Goal: Use online tool/utility: Utilize a website feature to perform a specific function

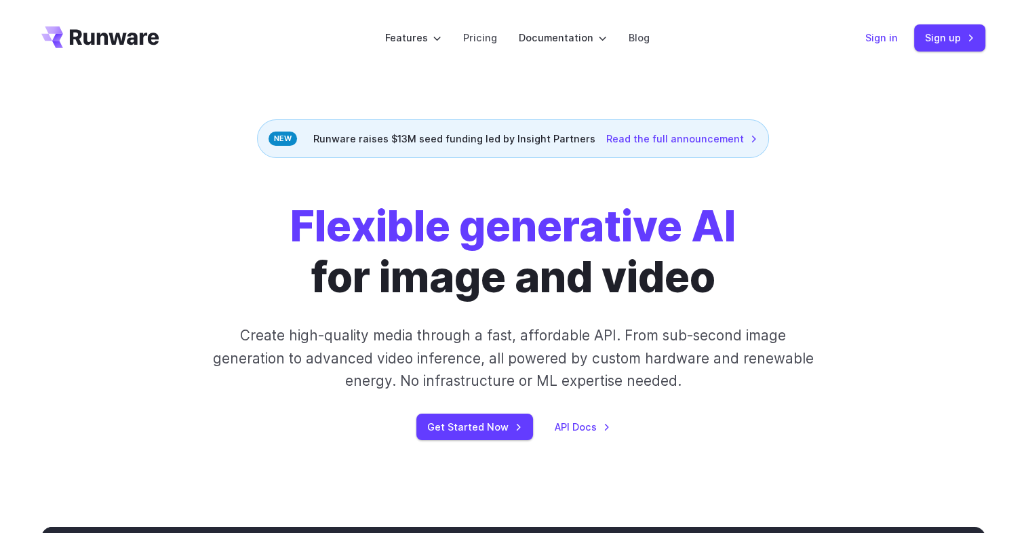
drag, startPoint x: 0, startPoint y: 0, endPoint x: 879, endPoint y: 42, distance: 879.6
click at [879, 42] on link "Sign in" at bounding box center [881, 38] width 33 height 16
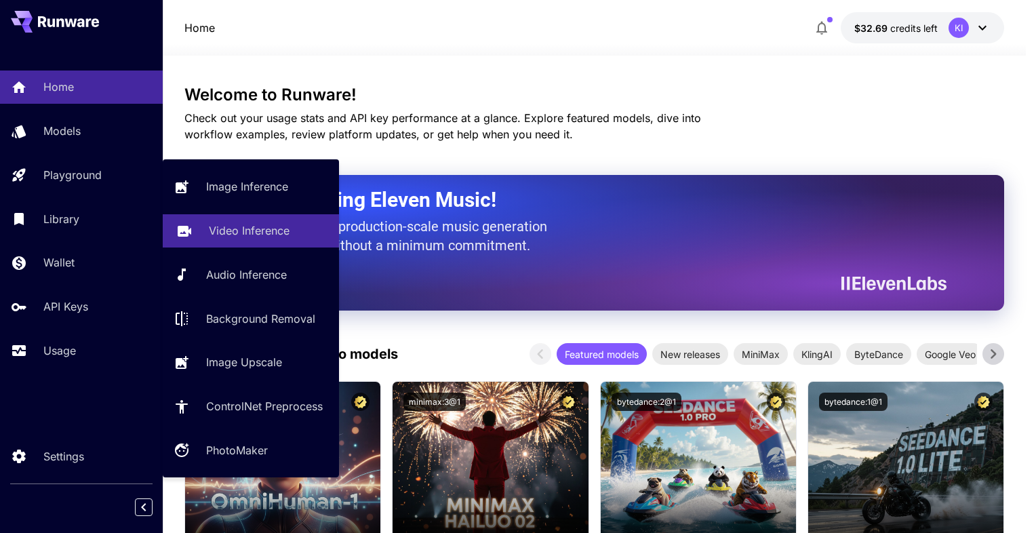
click at [217, 233] on p "Video Inference" at bounding box center [249, 230] width 81 height 16
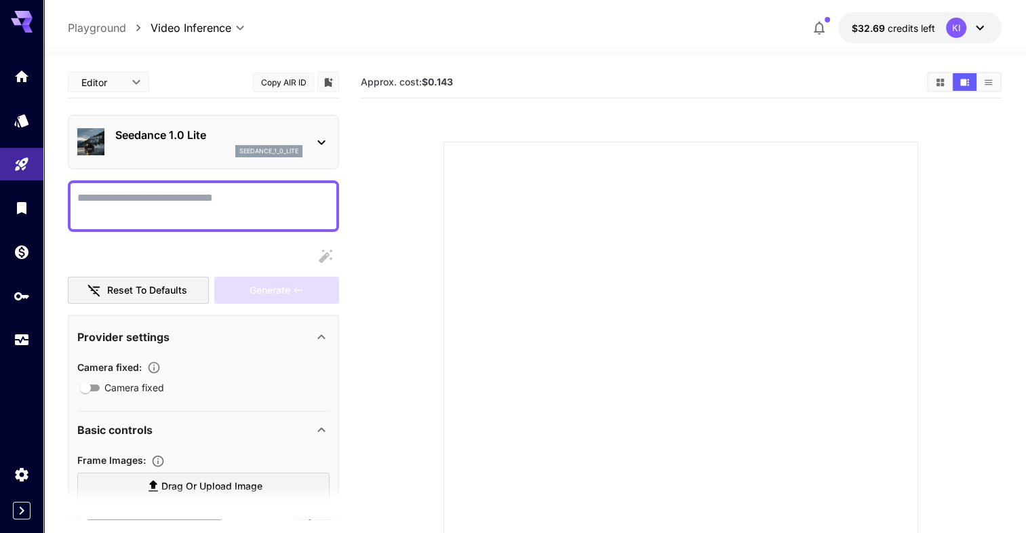
click at [315, 140] on icon at bounding box center [321, 142] width 16 height 16
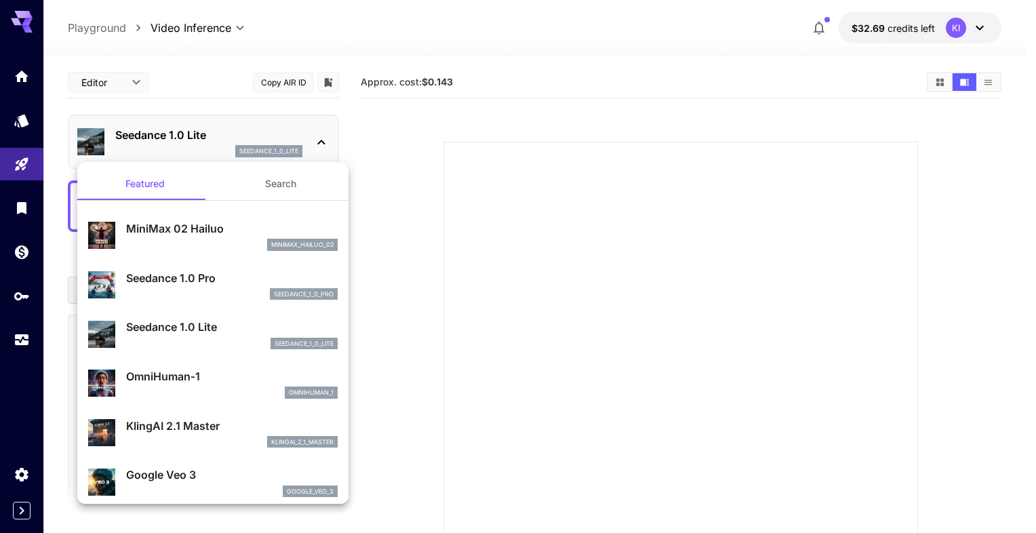
click at [315, 140] on div at bounding box center [518, 266] width 1036 height 533
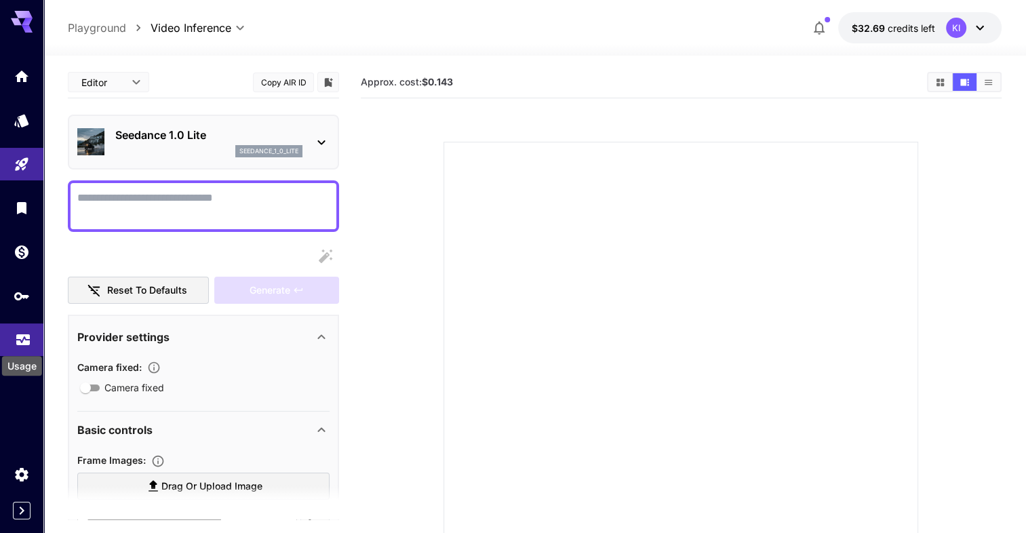
click at [29, 338] on icon "Usage" at bounding box center [23, 334] width 14 height 7
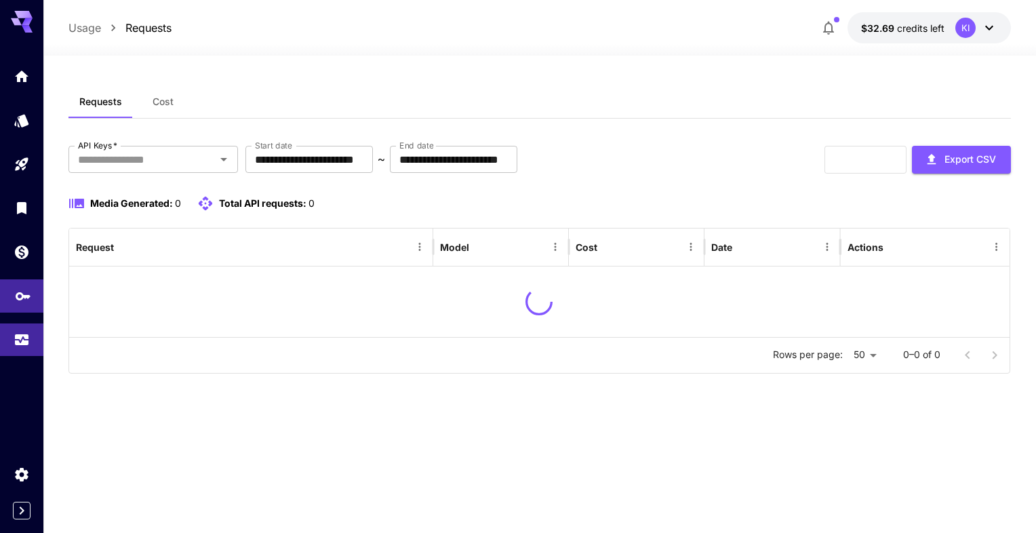
click at [31, 297] on link at bounding box center [21, 295] width 43 height 33
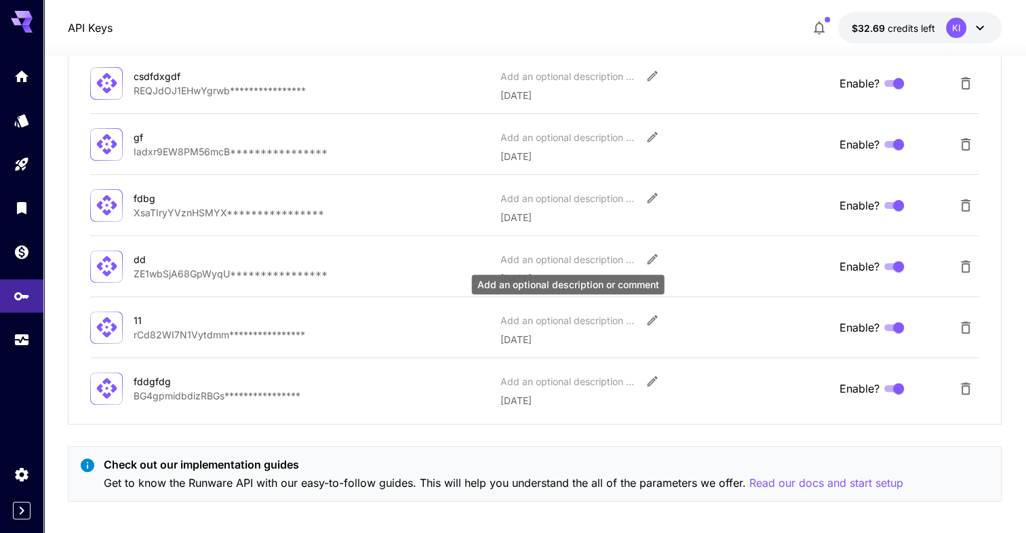
scroll to position [428, 0]
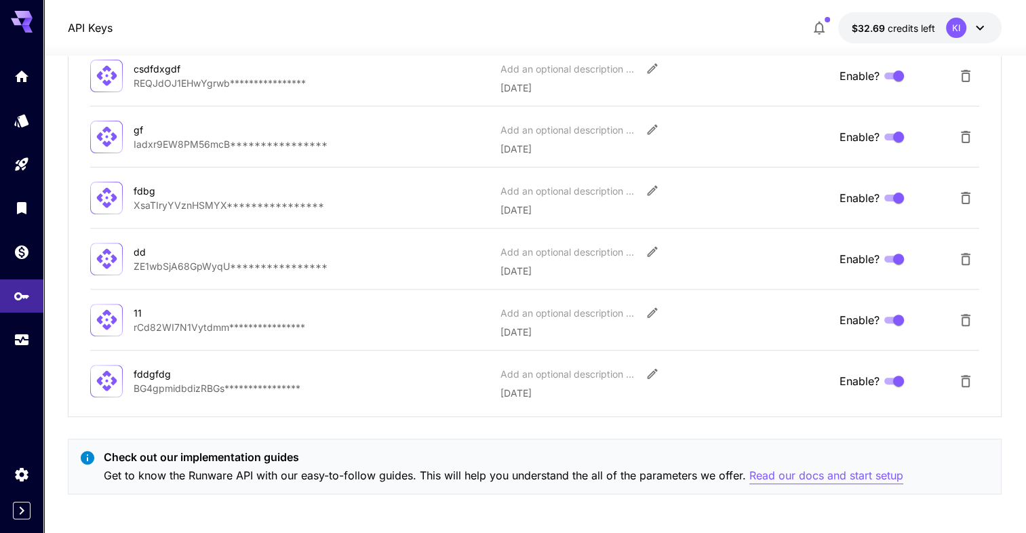
click at [759, 477] on p "Read our docs and start setup" at bounding box center [826, 475] width 154 height 17
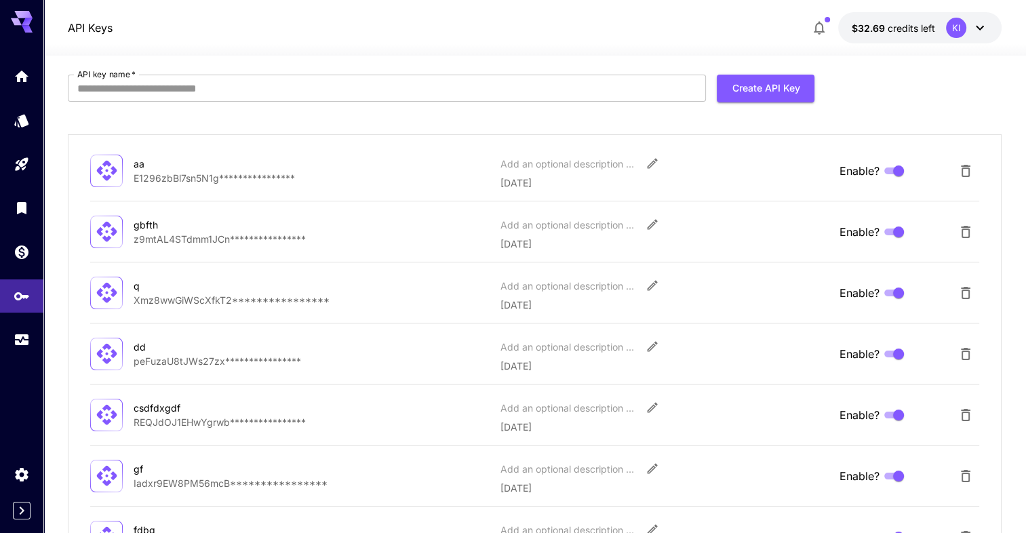
scroll to position [68, 0]
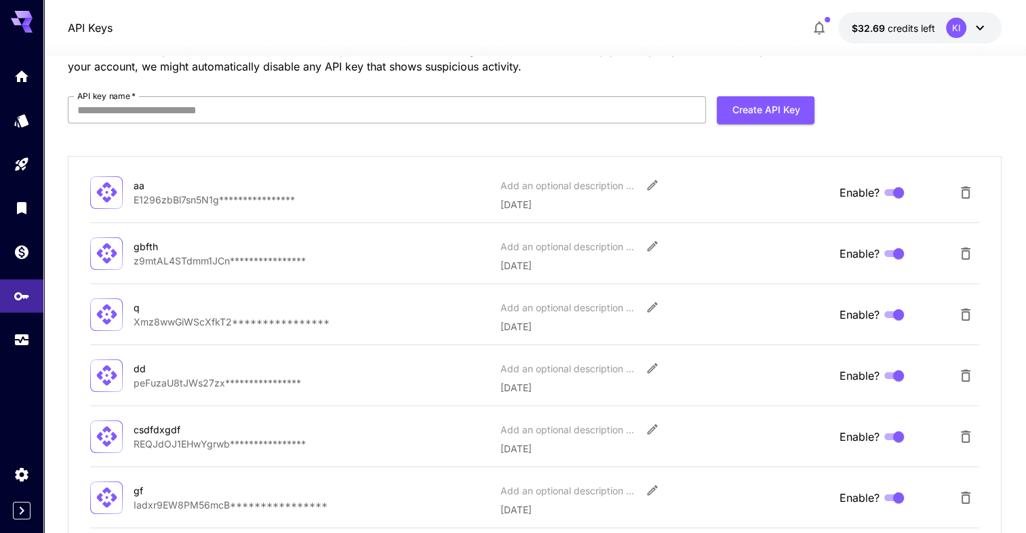
click at [599, 115] on input "API key name   *" at bounding box center [387, 109] width 638 height 27
type input "*****"
click at [770, 108] on button "Create API Key" at bounding box center [766, 110] width 98 height 28
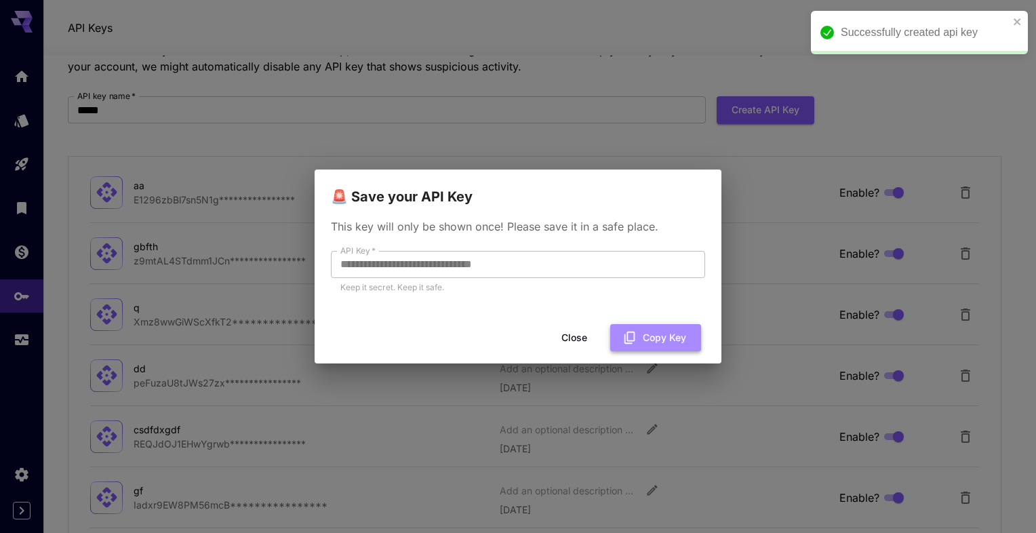
click at [656, 324] on button "Copy Key" at bounding box center [655, 338] width 91 height 28
click at [689, 56] on div "**********" at bounding box center [518, 266] width 1036 height 533
click at [578, 334] on button "Close" at bounding box center [574, 338] width 61 height 28
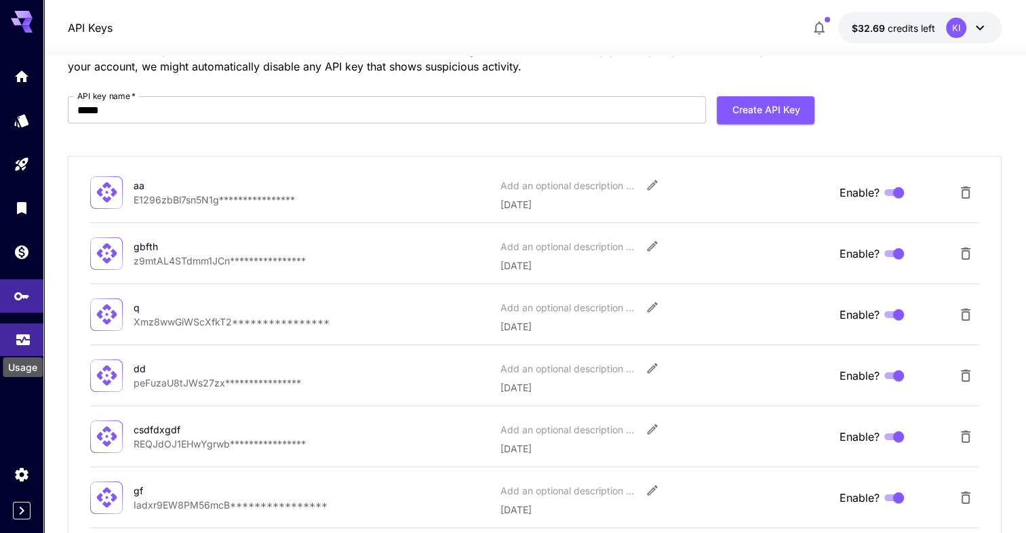
click at [22, 337] on icon "Usage" at bounding box center [23, 334] width 14 height 7
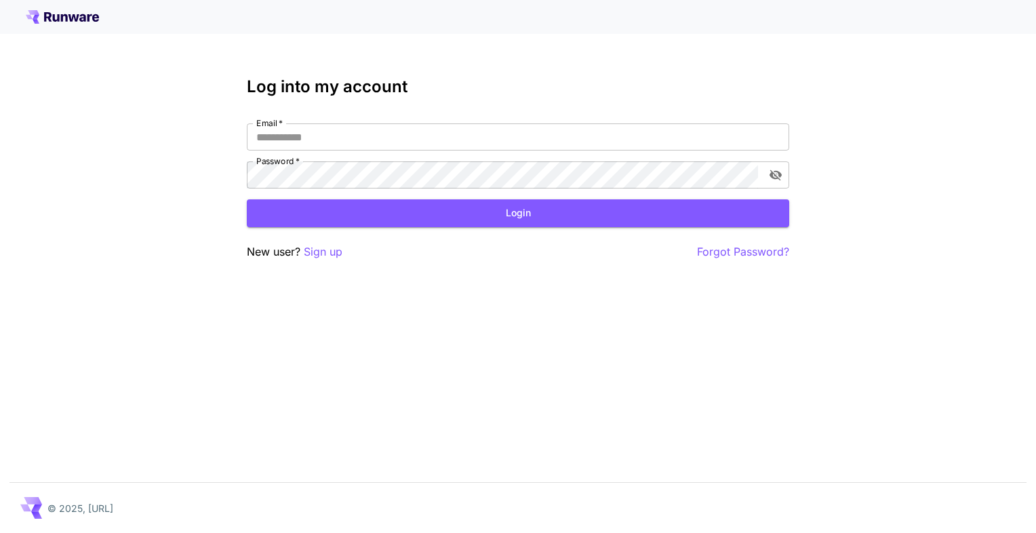
type input "**********"
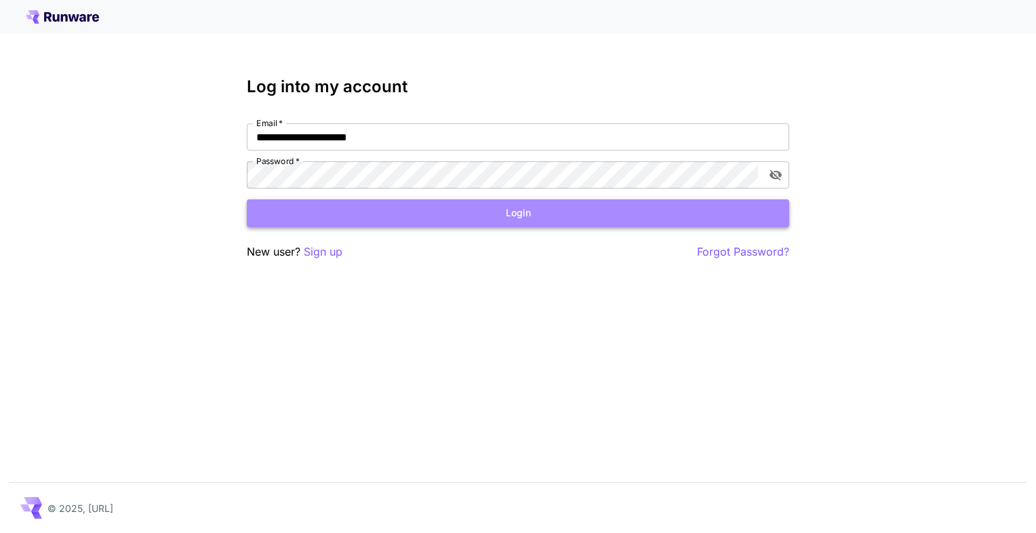
click at [279, 205] on button "Login" at bounding box center [518, 213] width 542 height 28
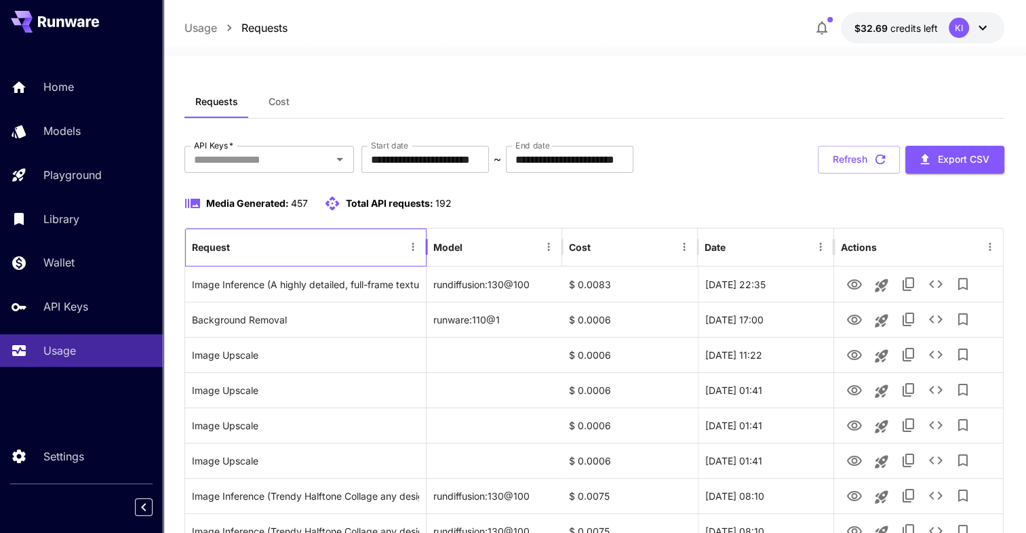
drag, startPoint x: 214, startPoint y: 229, endPoint x: 182, endPoint y: 212, distance: 35.8
click at [214, 229] on div "Request" at bounding box center [298, 246] width 212 height 37
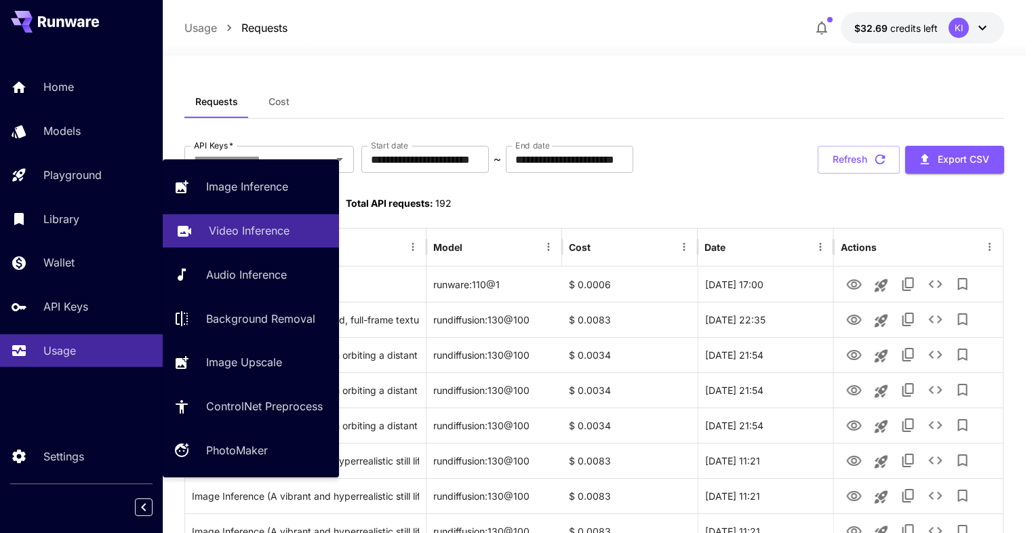
click at [216, 221] on link "Video Inference" at bounding box center [251, 230] width 176 height 33
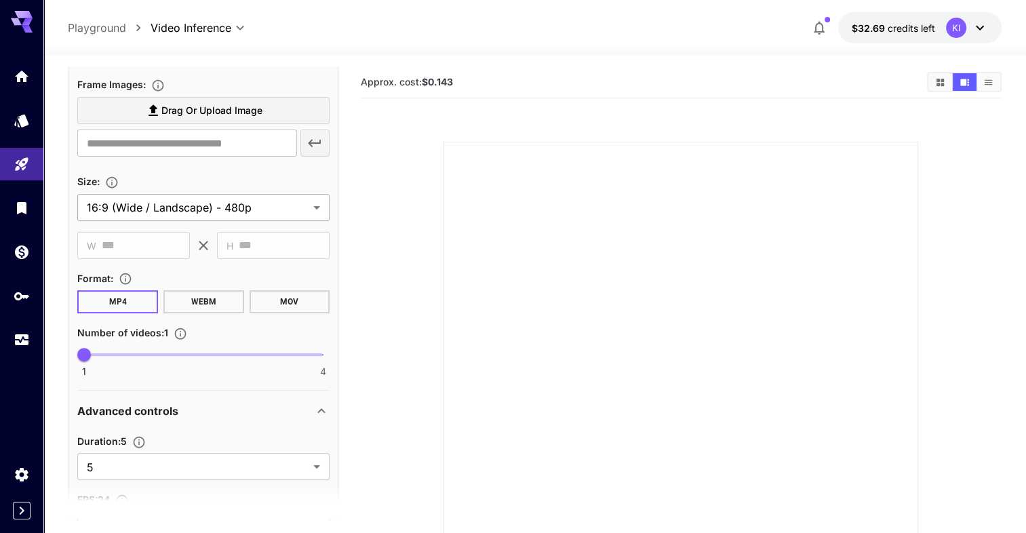
scroll to position [407, 0]
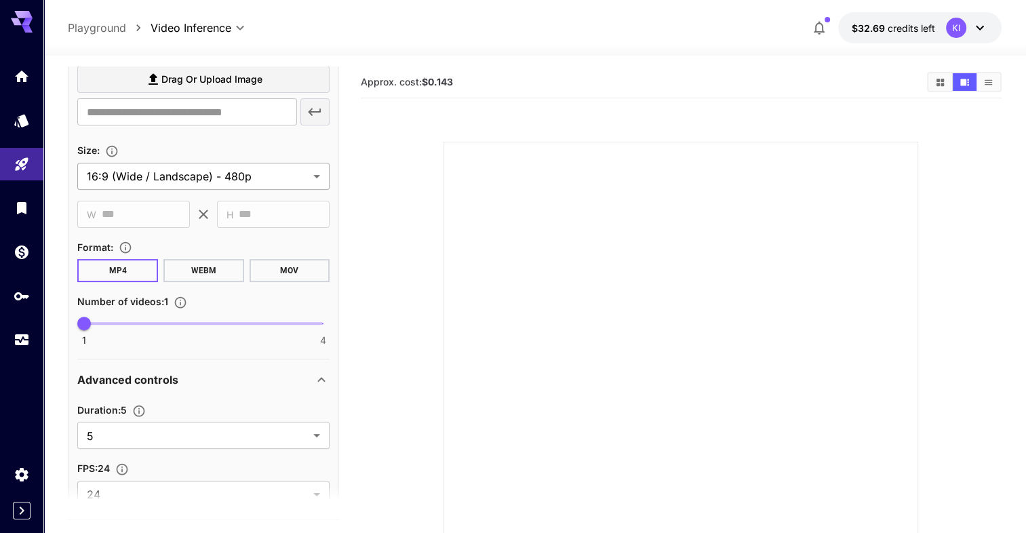
type textarea "**********"
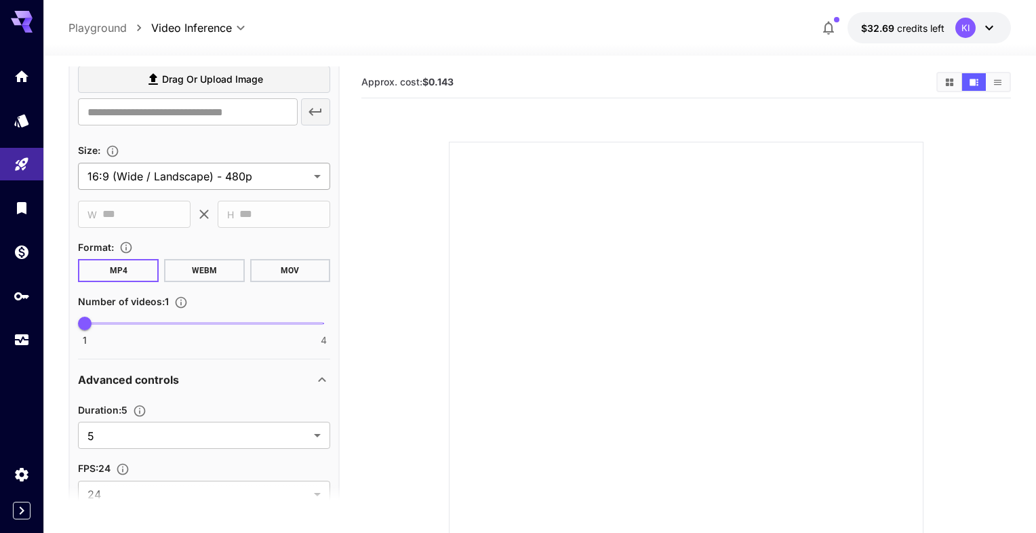
click at [207, 176] on body "**********" at bounding box center [518, 328] width 1036 height 657
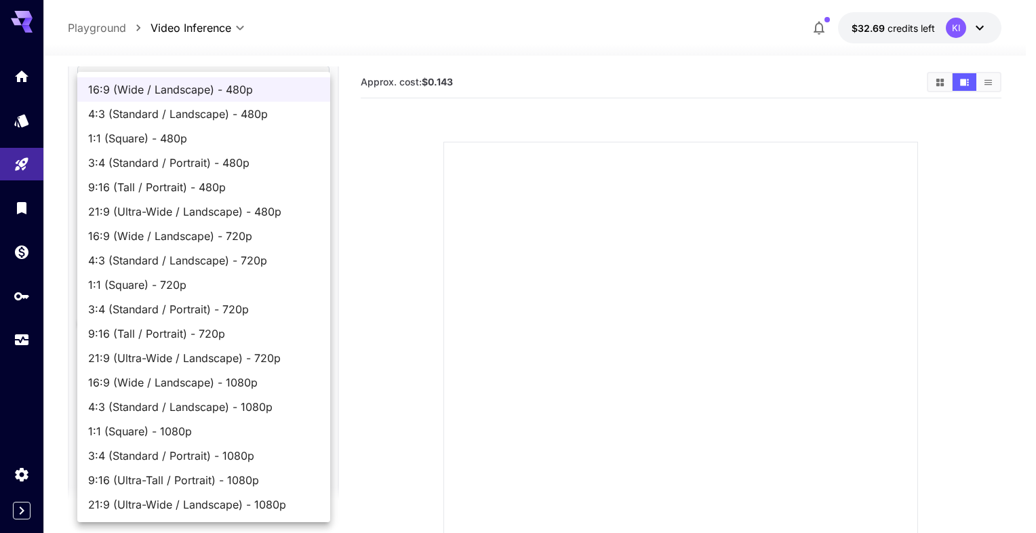
click at [439, 195] on div at bounding box center [518, 266] width 1036 height 533
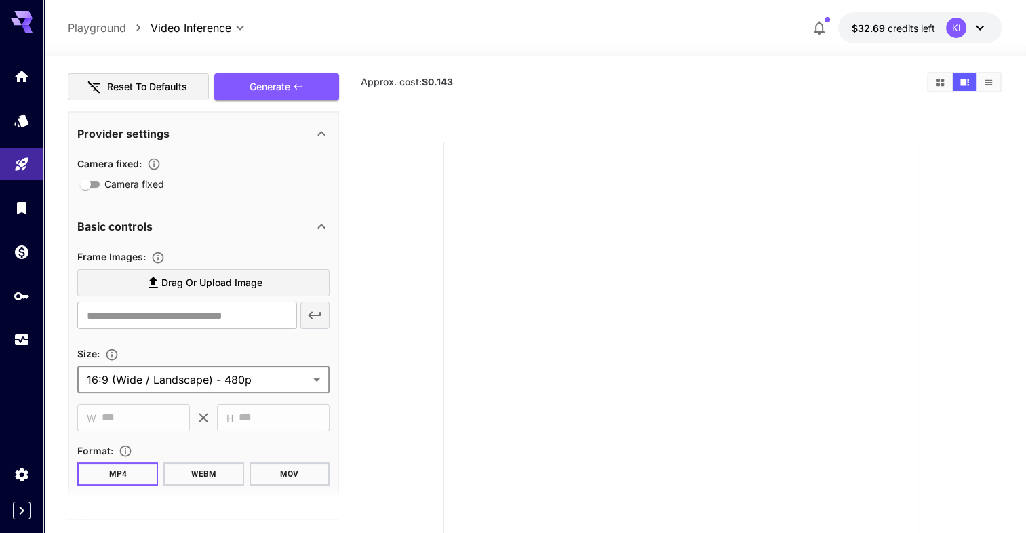
scroll to position [136, 0]
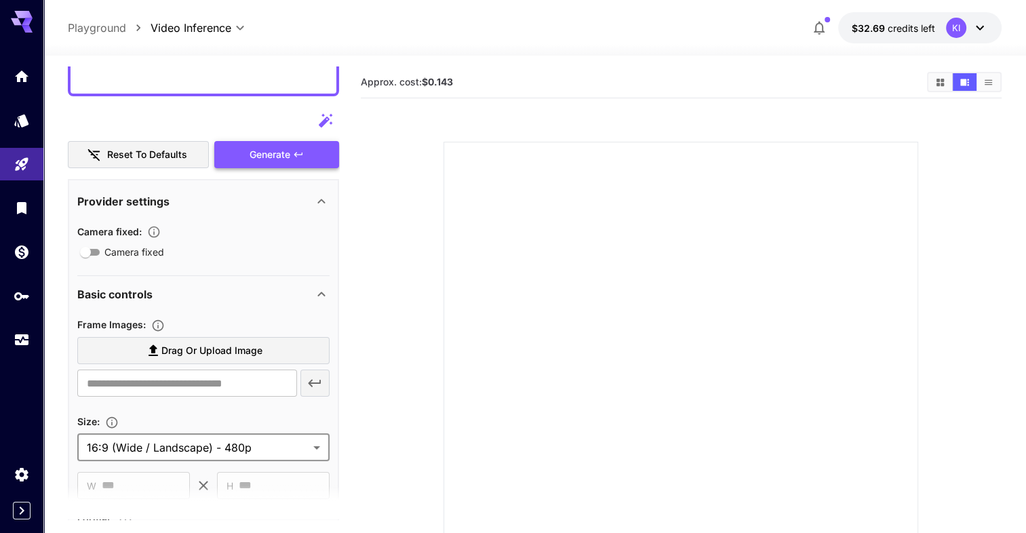
click at [262, 165] on div "Generate" at bounding box center [276, 155] width 125 height 28
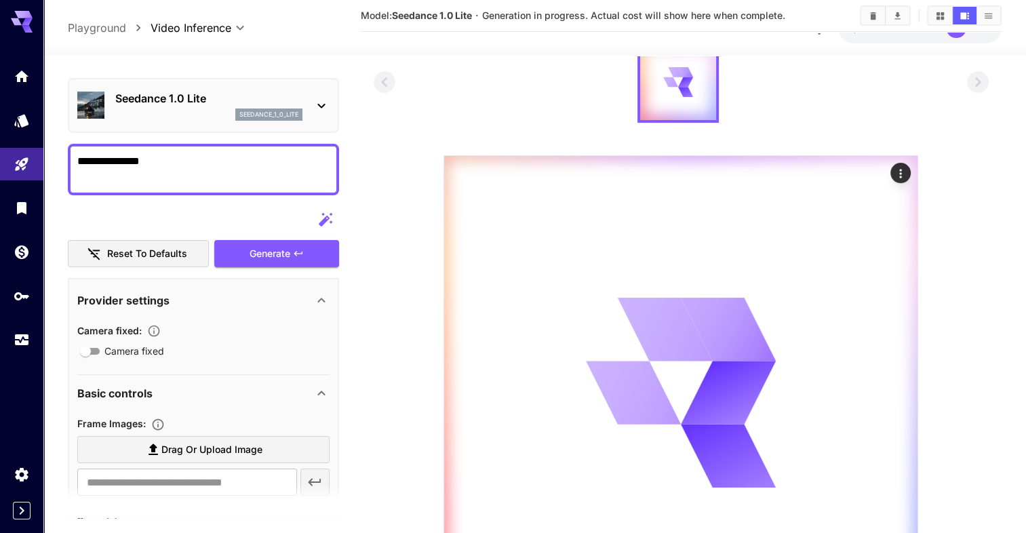
scroll to position [0, 0]
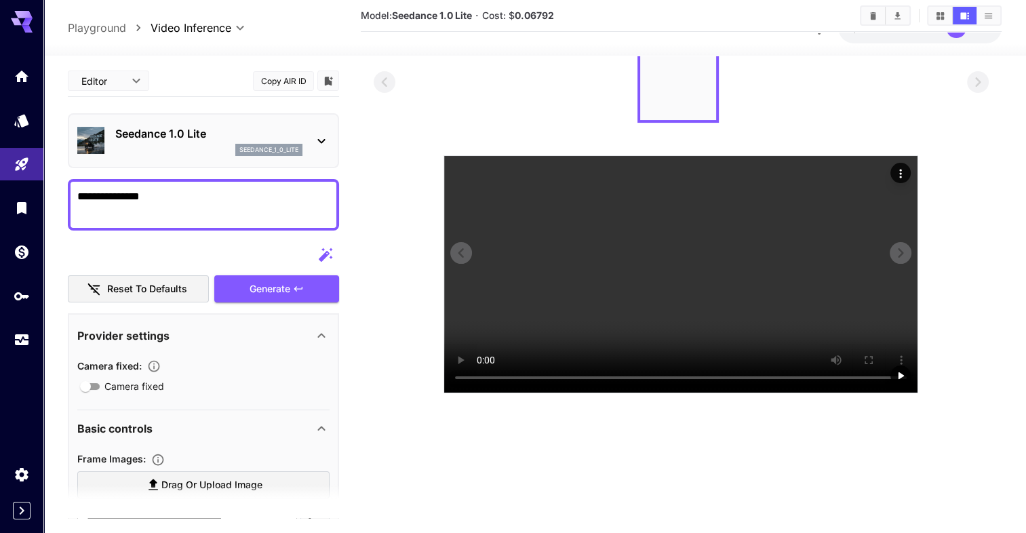
click at [625, 290] on video at bounding box center [680, 274] width 473 height 237
